Goal: Task Accomplishment & Management: Complete application form

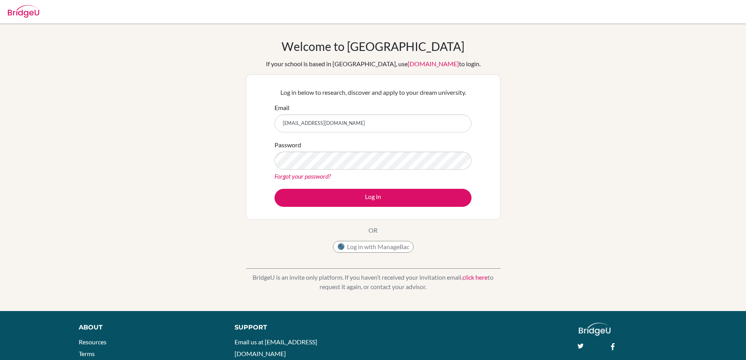
click at [339, 195] on button "Log in" at bounding box center [372, 198] width 197 height 18
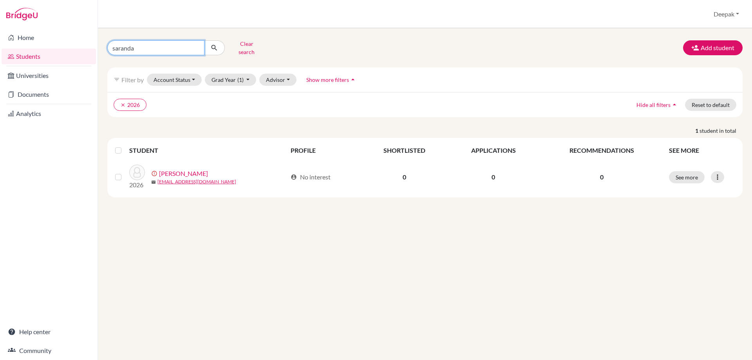
click at [195, 43] on input "saranda" at bounding box center [155, 47] width 97 height 15
type input "asiwan"
click button "submit" at bounding box center [214, 47] width 21 height 15
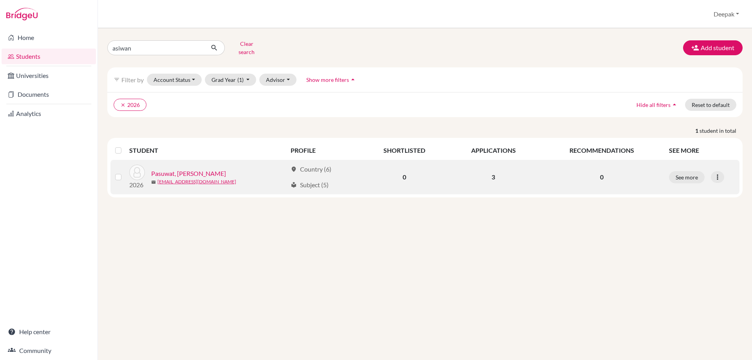
click at [180, 169] on link "Pasuwat, [PERSON_NAME]" at bounding box center [188, 173] width 75 height 9
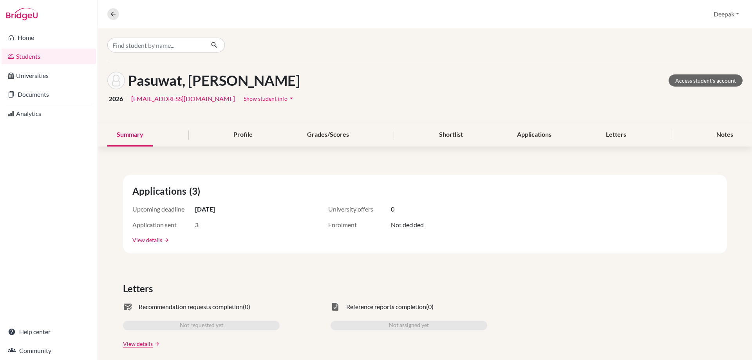
click at [154, 239] on link "View details" at bounding box center [147, 240] width 30 height 8
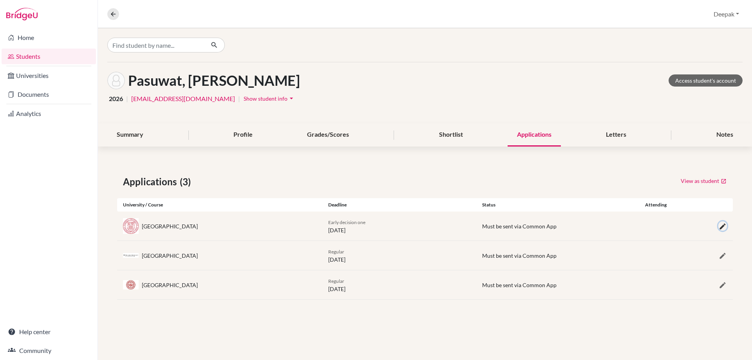
click at [725, 223] on icon "button" at bounding box center [722, 226] width 8 height 8
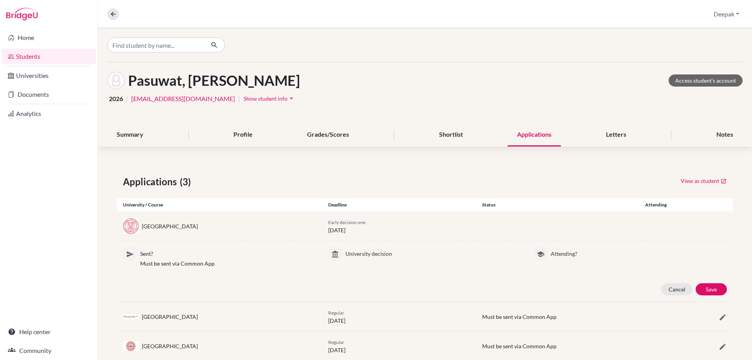
scroll to position [20, 0]
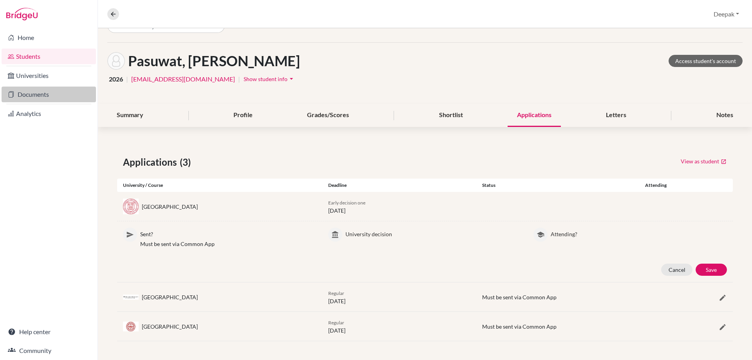
click at [22, 91] on link "Documents" at bounding box center [49, 95] width 94 height 16
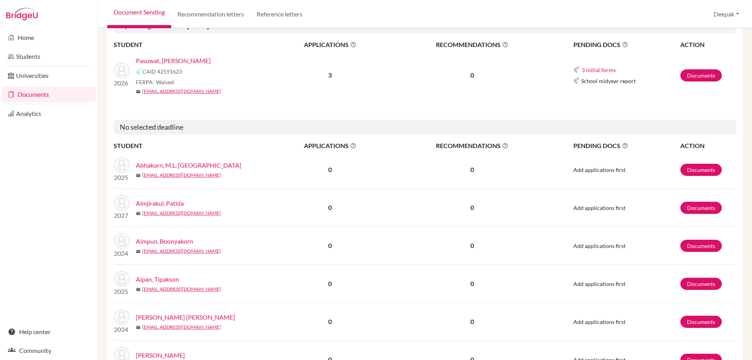
scroll to position [78, 0]
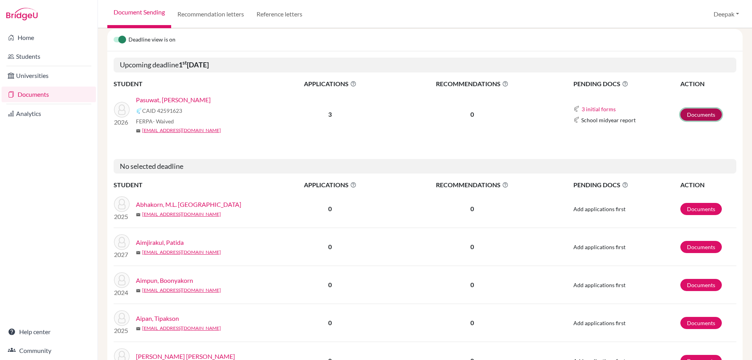
click at [690, 112] on link "Documents" at bounding box center [700, 114] width 41 height 12
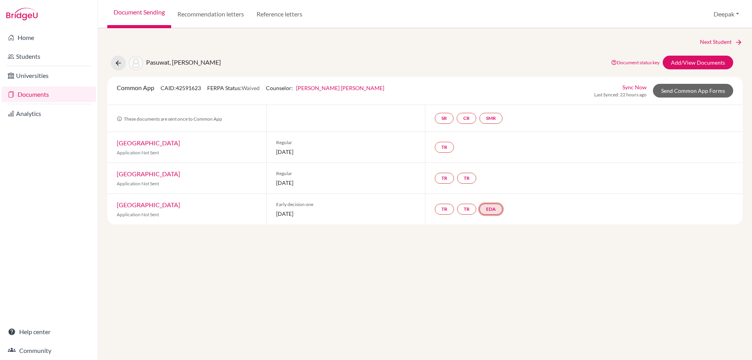
click at [493, 207] on link "EDA" at bounding box center [490, 209] width 23 height 11
drag, startPoint x: 496, startPoint y: 185, endPoint x: 482, endPoint y: 187, distance: 13.5
click at [495, 185] on link "Early decision agreement" at bounding box center [492, 185] width 61 height 7
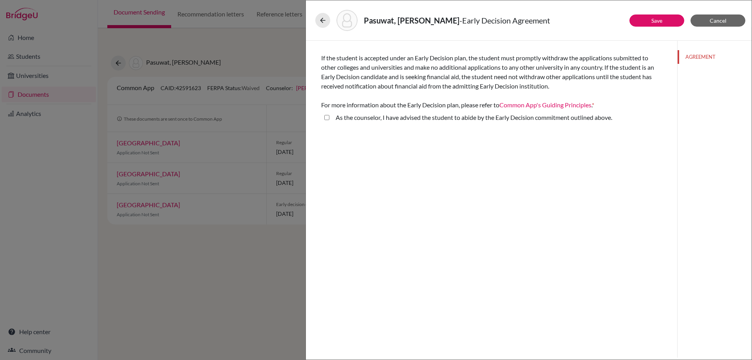
click at [328, 118] on above\ "As the counselor, I have advised the student to abide by the Early Decision com…" at bounding box center [326, 117] width 5 height 9
checkbox above\ "true"
click at [711, 25] on button "Cancel" at bounding box center [717, 20] width 55 height 12
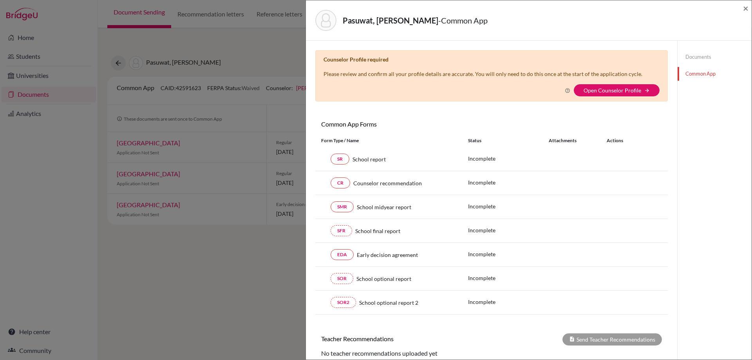
click at [275, 176] on div "Pasuwat, Asiwan - Common App × × Counselor Profile required Please review and c…" at bounding box center [376, 180] width 752 height 360
click at [747, 9] on span "×" at bounding box center [745, 7] width 5 height 11
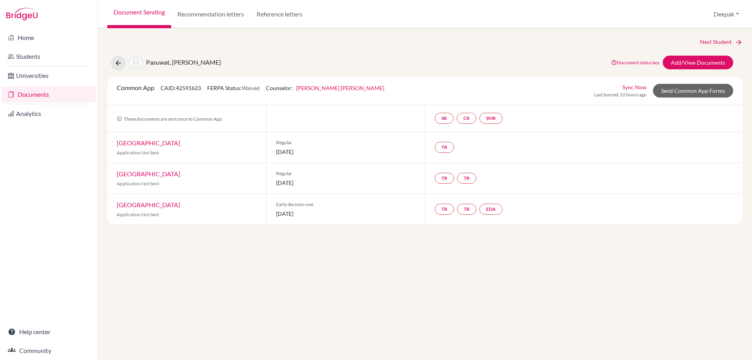
click at [469, 262] on div "Next Student Pasuwat, Asiwan Document status key TR Requirement. Document not u…" at bounding box center [425, 194] width 654 height 332
click at [488, 211] on link "EDA" at bounding box center [490, 209] width 23 height 11
click at [487, 185] on link "Early decision agreement" at bounding box center [492, 185] width 61 height 7
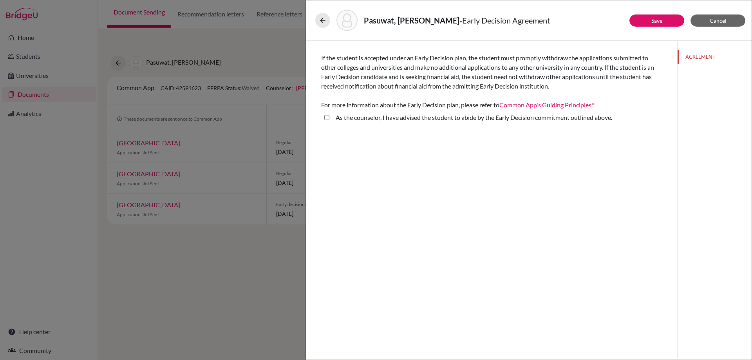
click at [327, 120] on above\ "As the counselor, I have advised the student to abide by the Early Decision com…" at bounding box center [326, 117] width 5 height 9
checkbox above\ "true"
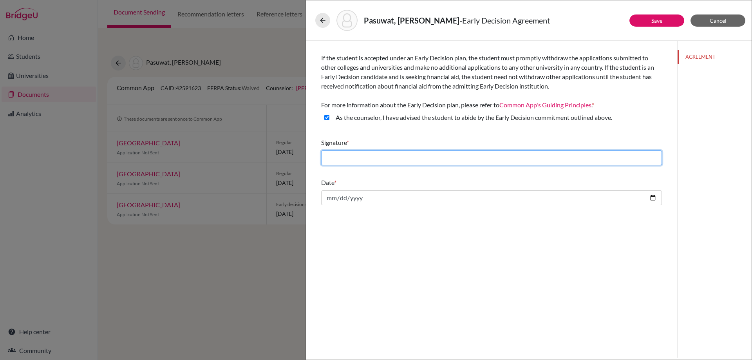
click at [381, 157] on input "text" at bounding box center [491, 157] width 341 height 15
type input "[PERSON_NAME] [PERSON_NAME]"
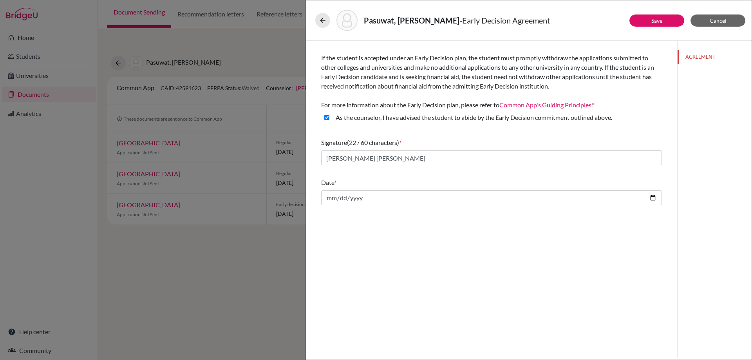
click at [707, 177] on div "AGREEMENT" at bounding box center [714, 199] width 74 height 317
click at [714, 27] on div "Pasuwat, Asiwan - Early Decision Agreement" at bounding box center [528, 20] width 427 height 21
click at [714, 24] on button "Cancel" at bounding box center [717, 20] width 55 height 12
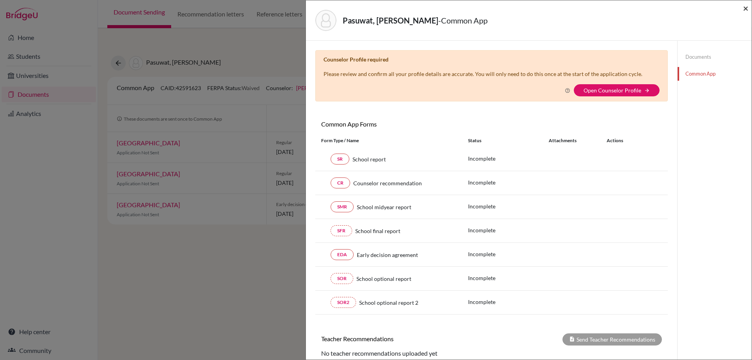
click at [745, 9] on span "×" at bounding box center [745, 7] width 5 height 11
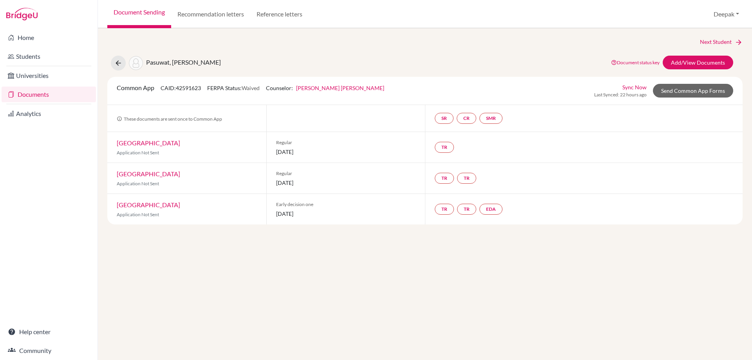
click at [409, 61] on div "Pasuwat, Asiwan Document status key TR Requirement. Document not uploaded yet. …" at bounding box center [424, 63] width 647 height 15
